Goal: Find specific page/section: Find specific page/section

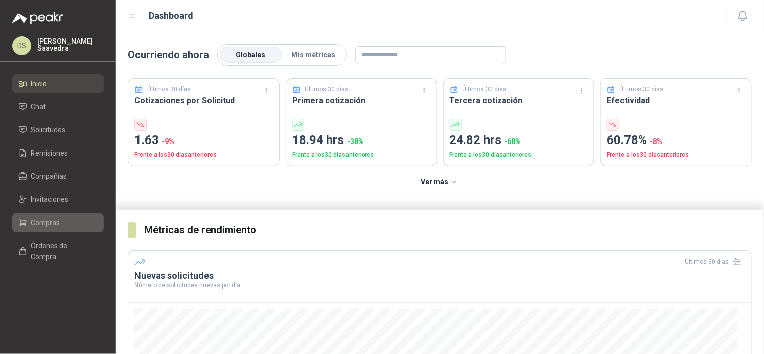
click at [54, 223] on span "Compras" at bounding box center [45, 222] width 29 height 11
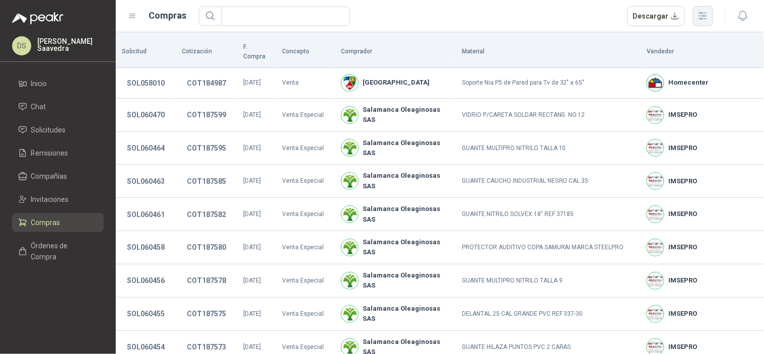
click at [707, 13] on icon "button" at bounding box center [703, 16] width 12 height 12
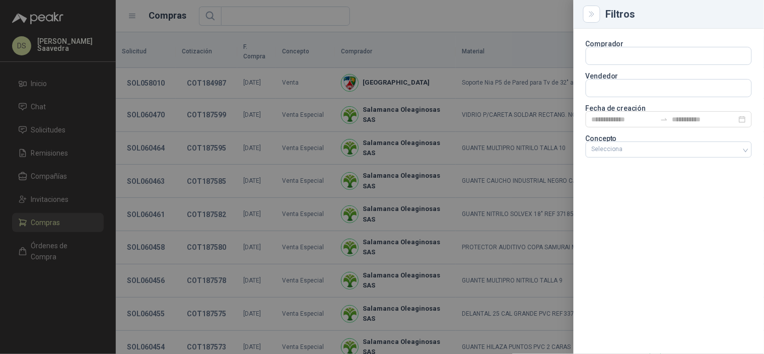
click at [678, 162] on div "Comprador Vendedor Fecha de creación Concepto Selecciona" at bounding box center [669, 191] width 190 height 325
click at [681, 159] on div "Selecciona" at bounding box center [669, 151] width 166 height 18
click at [691, 152] on div at bounding box center [664, 149] width 152 height 7
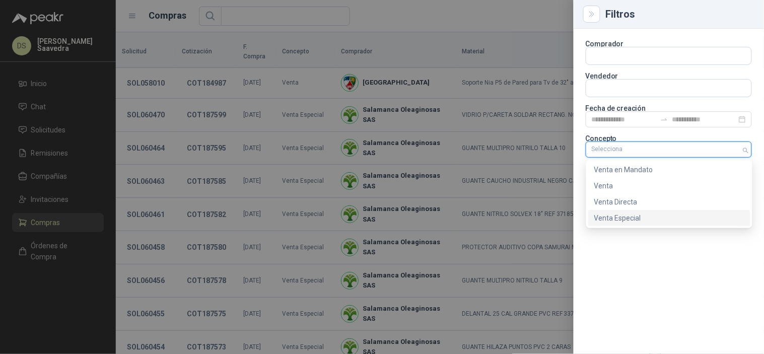
click at [657, 219] on div "Venta Especial" at bounding box center [669, 218] width 150 height 11
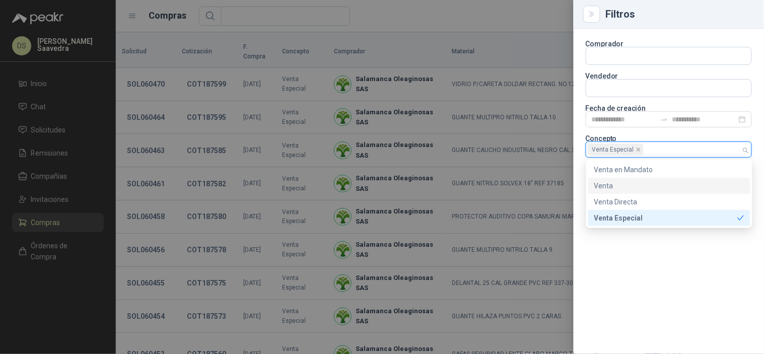
click at [533, 18] on div at bounding box center [382, 177] width 764 height 354
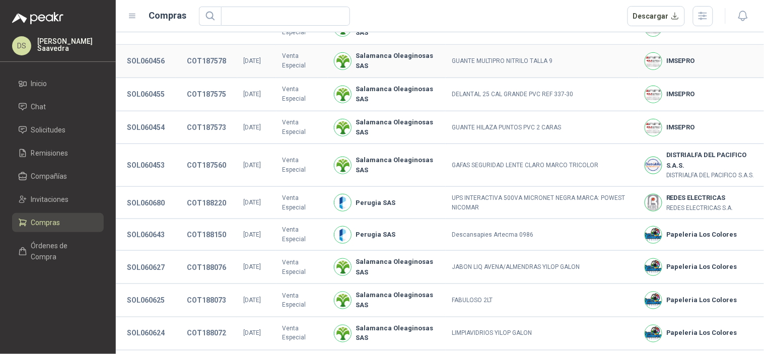
scroll to position [244, 0]
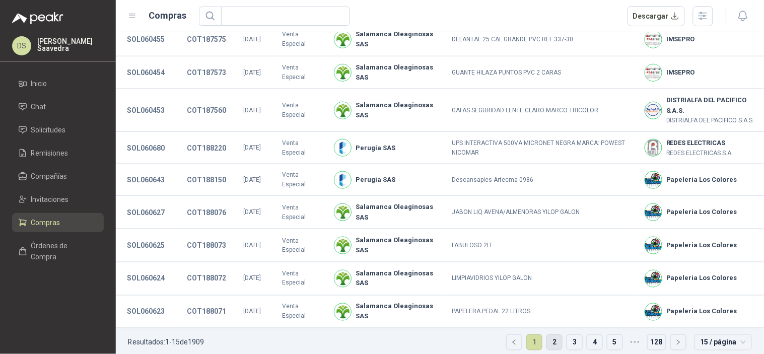
click at [547, 338] on link "2" at bounding box center [554, 342] width 15 height 15
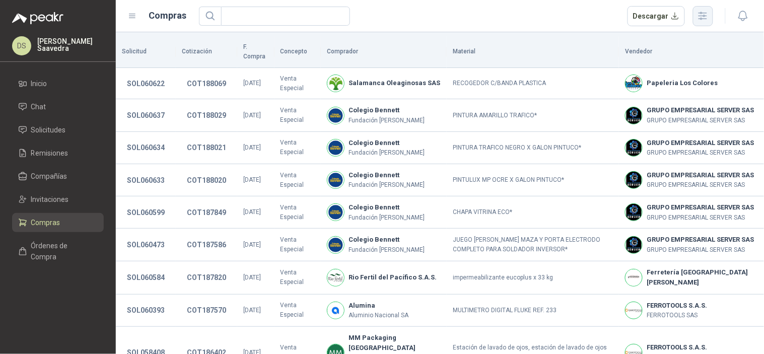
click at [705, 13] on icon "button" at bounding box center [703, 16] width 12 height 12
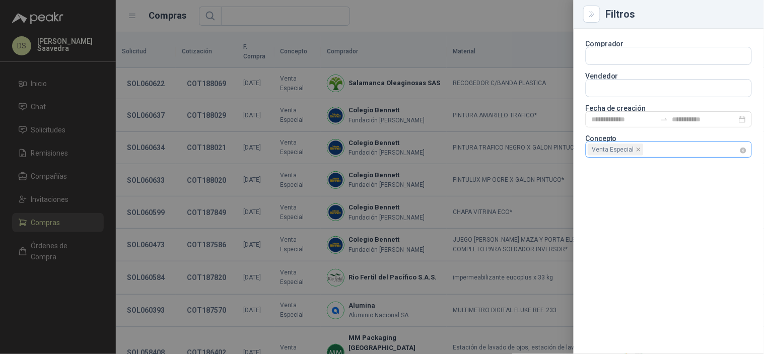
click at [747, 149] on div "Venta Especial" at bounding box center [669, 150] width 166 height 16
click at [724, 149] on div at bounding box center [664, 149] width 152 height 7
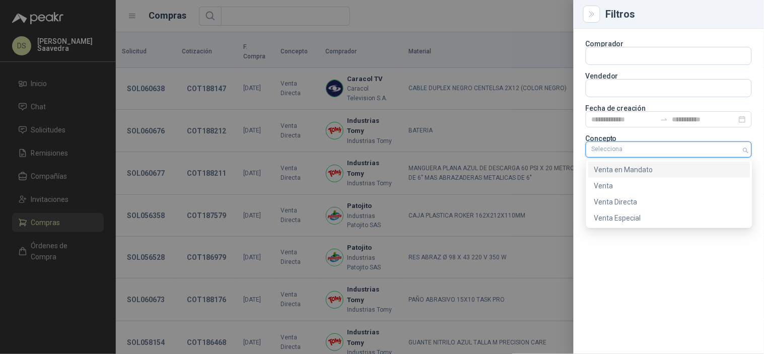
click at [683, 167] on div "Venta en Mandato" at bounding box center [669, 169] width 150 height 11
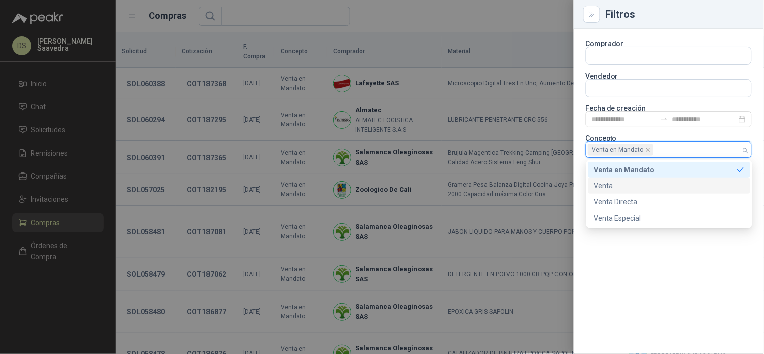
click at [442, 2] on div at bounding box center [382, 177] width 764 height 354
